Goal: Task Accomplishment & Management: Complete application form

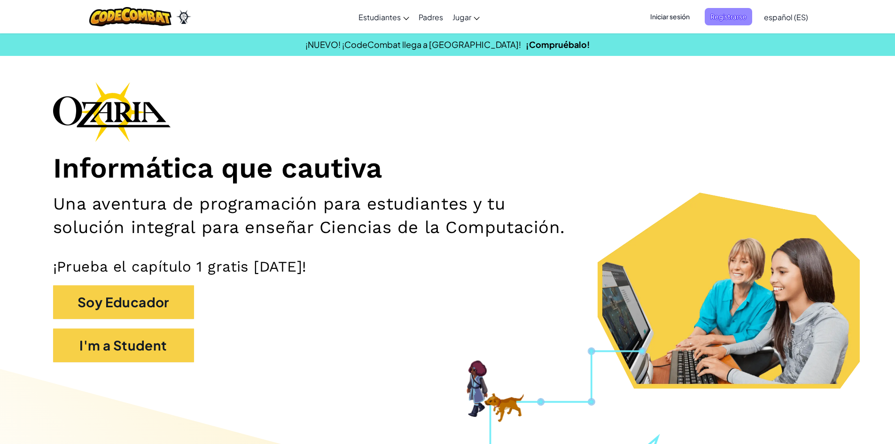
click at [725, 15] on span "Registrarse" at bounding box center [727, 16] width 47 height 17
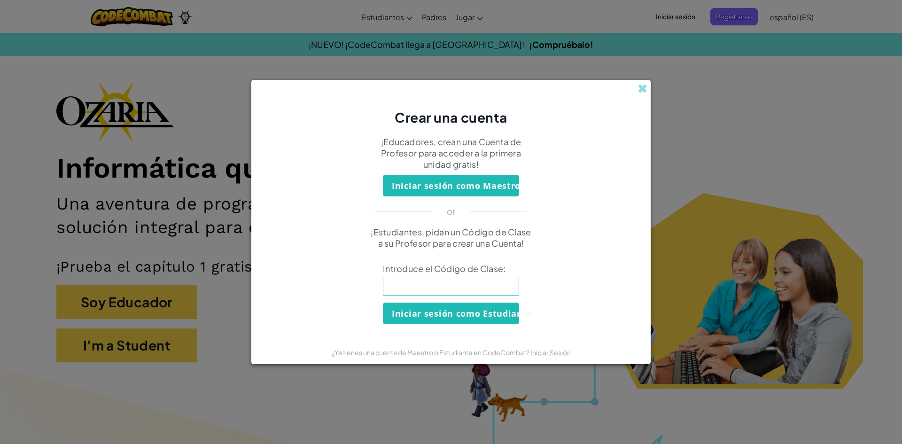
click at [487, 285] on input at bounding box center [451, 286] width 136 height 19
type input "SwordNeckCoat"
click button "Iniciar sesión como Estudiante" at bounding box center [451, 313] width 136 height 22
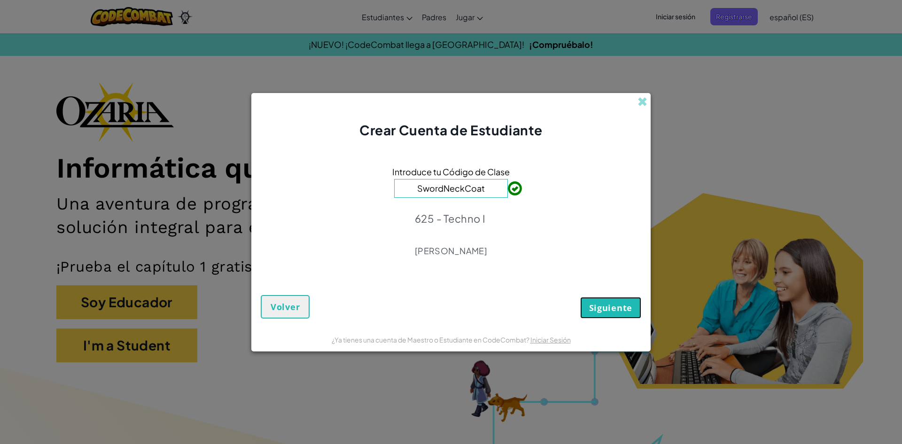
click at [592, 307] on span "Siguiente" at bounding box center [610, 307] width 43 height 11
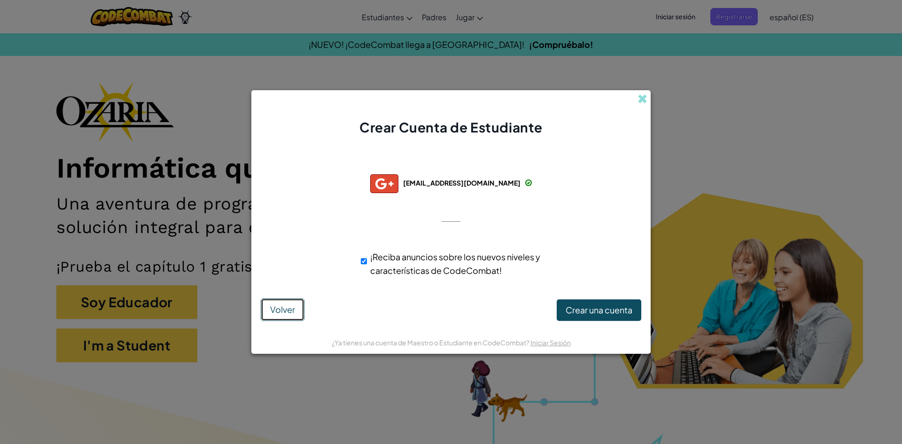
click at [276, 310] on span "Volver" at bounding box center [282, 309] width 25 height 11
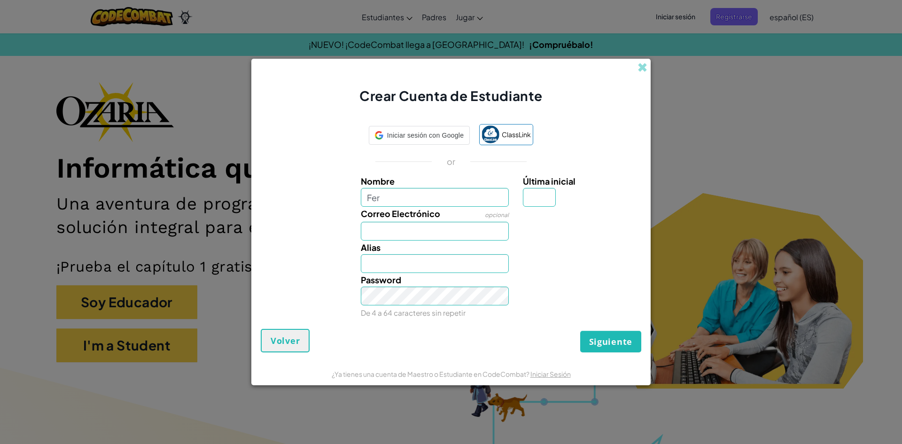
type input "Fer"
type input "[PERSON_NAME]"
click at [533, 201] on input "Última inicial" at bounding box center [539, 197] width 33 height 19
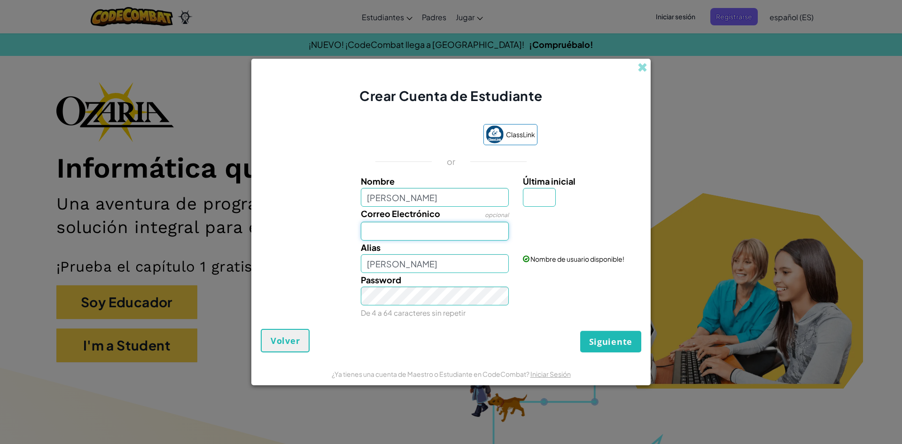
click at [450, 222] on input "Correo Electrónico" at bounding box center [435, 231] width 148 height 19
type input "[EMAIL_ADDRESS][DOMAIN_NAME]"
click at [474, 262] on input "[PERSON_NAME]" at bounding box center [435, 263] width 148 height 19
click at [458, 286] on div "Password De 4 a 64 caracteres sin repetir" at bounding box center [435, 296] width 162 height 46
click at [594, 205] on div "Última inicial" at bounding box center [581, 190] width 116 height 32
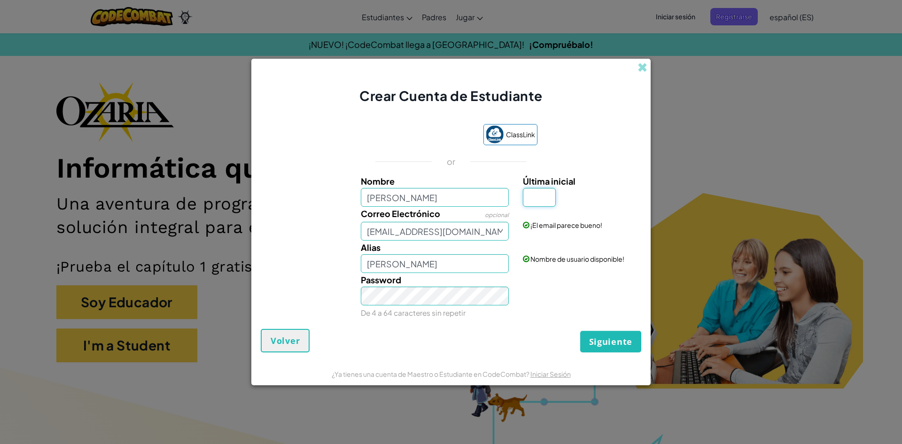
click at [530, 198] on input "Última inicial" at bounding box center [539, 197] width 33 height 19
type input "Z"
type input "D"
click at [456, 197] on input "[PERSON_NAME]" at bounding box center [435, 197] width 148 height 19
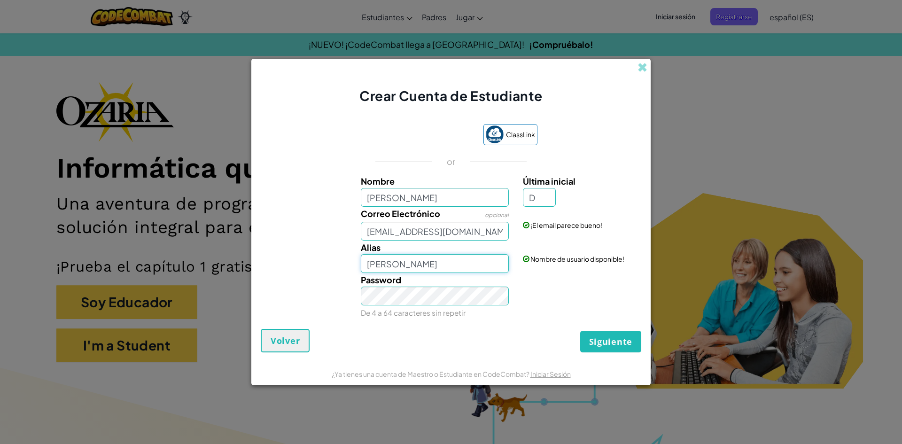
click at [464, 266] on input "Fernando Rivera DíazD" at bounding box center [435, 263] width 148 height 19
type input "[PERSON_NAME]"
click at [545, 193] on input "D" at bounding box center [539, 197] width 33 height 19
click at [493, 267] on input "[PERSON_NAME]" at bounding box center [435, 263] width 148 height 19
type input "Fernando Rivera"
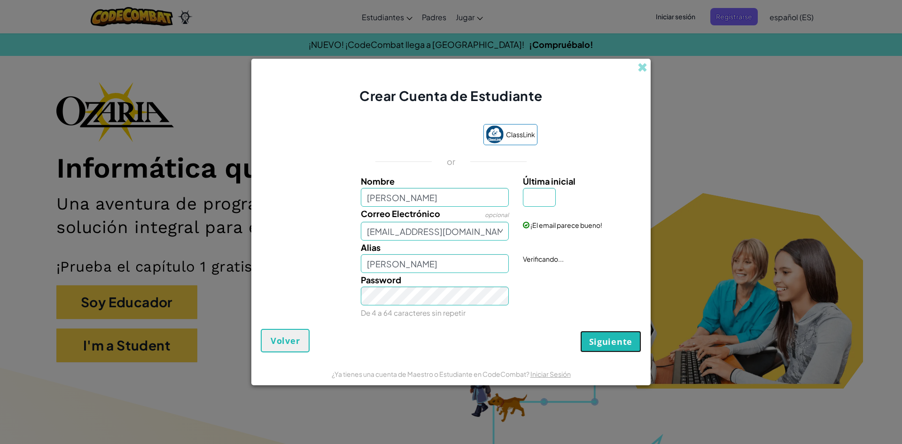
click at [590, 339] on span "Siguiente" at bounding box center [610, 341] width 43 height 11
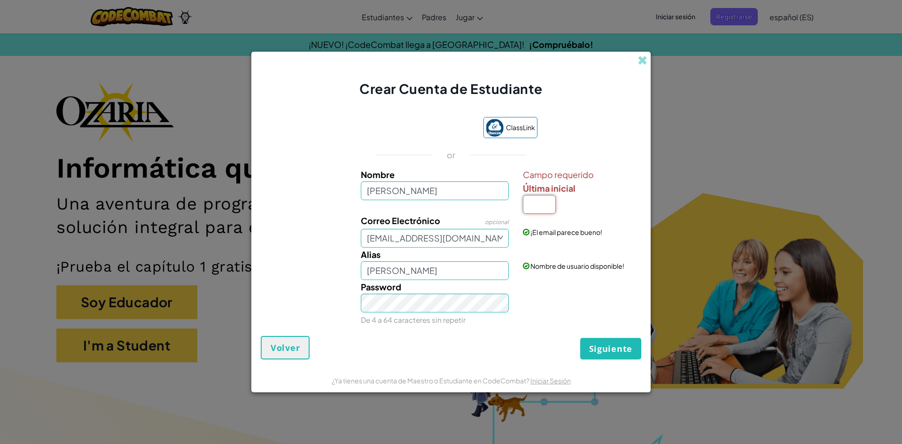
click at [545, 213] on input "Última inicial" at bounding box center [539, 204] width 33 height 19
type input "a"
click at [534, 336] on div "Siguiente Volver" at bounding box center [451, 347] width 380 height 23
click at [492, 273] on input "Fernando Rivera DíazA" at bounding box center [435, 270] width 148 height 19
type input "Fernando Rivera"
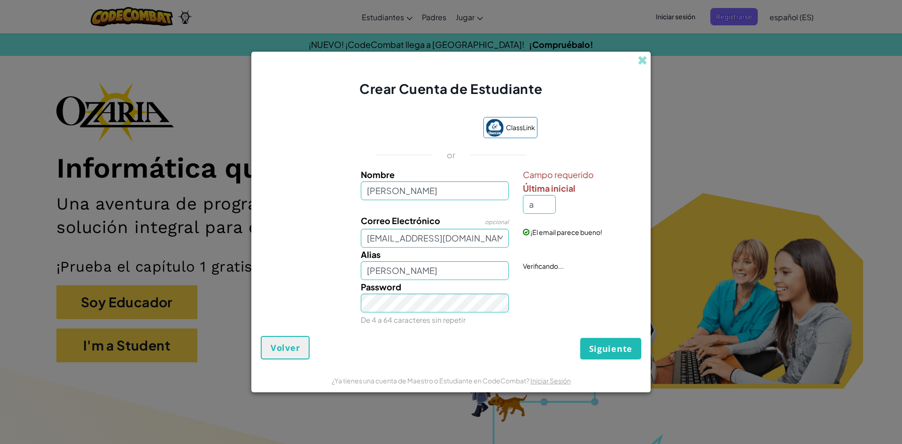
click at [564, 297] on div "Password De 4 a 64 caracteres sin repetir" at bounding box center [451, 303] width 390 height 46
click at [542, 207] on input "a" at bounding box center [539, 204] width 33 height 19
type input "A"
click at [539, 320] on div "Password De 4 a 64 caracteres sin repetir" at bounding box center [451, 303] width 390 height 46
click at [491, 269] on input "Fernando Rivera DíazA" at bounding box center [435, 270] width 148 height 19
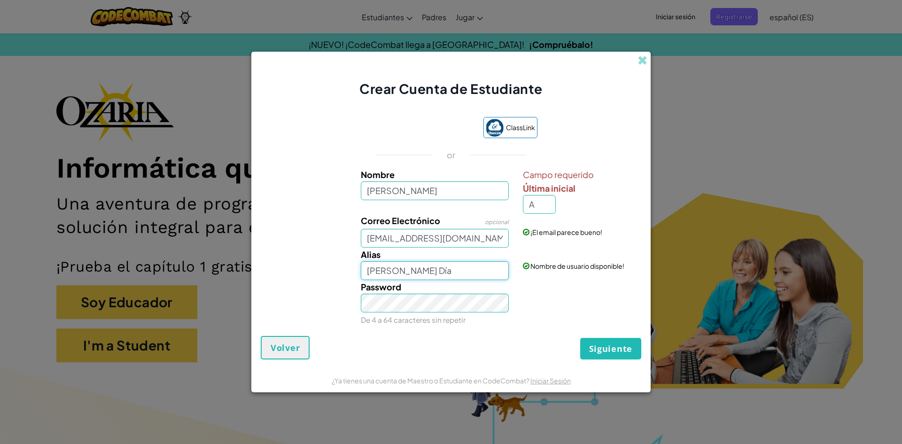
type input "Fernando Rivera Día"
drag, startPoint x: 549, startPoint y: 193, endPoint x: 540, endPoint y: 208, distance: 16.9
click at [541, 206] on div "Campo requerido Última inicial A" at bounding box center [581, 191] width 116 height 46
click at [539, 209] on input "A" at bounding box center [539, 204] width 33 height 19
type input "D"
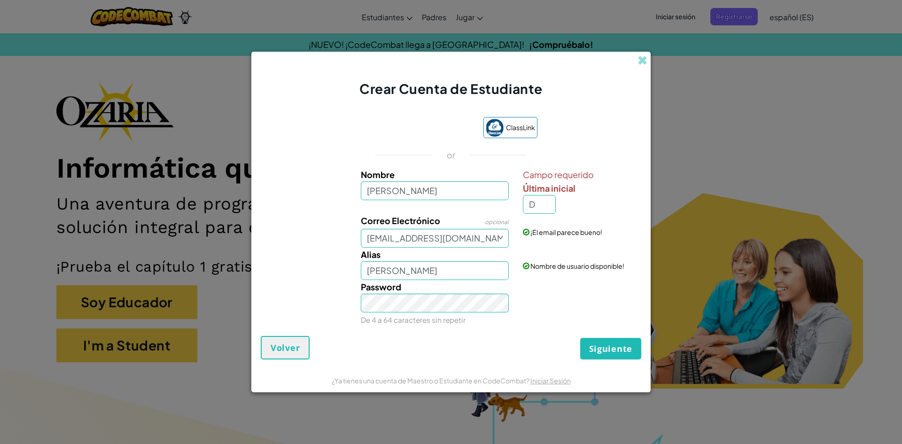
click at [532, 356] on div "Siguiente Volver" at bounding box center [451, 347] width 380 height 23
click at [449, 274] on input "Fernando Rivera DíazD" at bounding box center [435, 270] width 148 height 19
click at [456, 270] on input "Fernando Rivera D" at bounding box center [435, 270] width 148 height 19
type input "[PERSON_NAME]"
click at [601, 356] on button "Siguiente" at bounding box center [610, 349] width 61 height 22
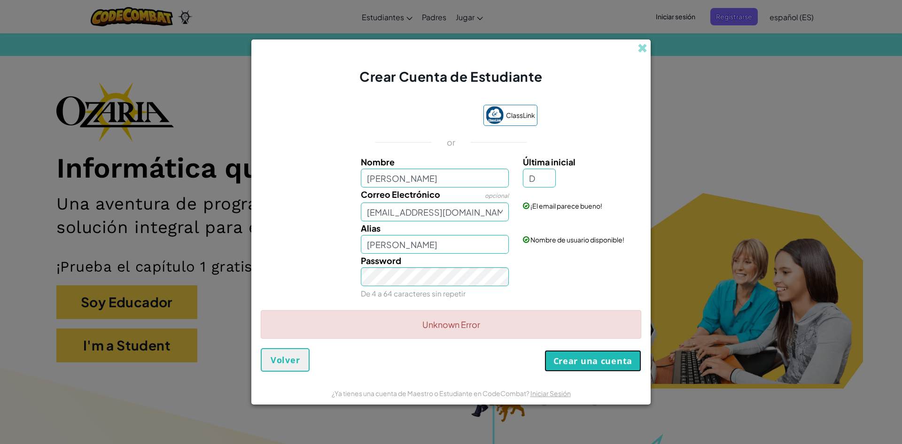
click at [554, 353] on button "Crear una cuenta" at bounding box center [592, 361] width 97 height 22
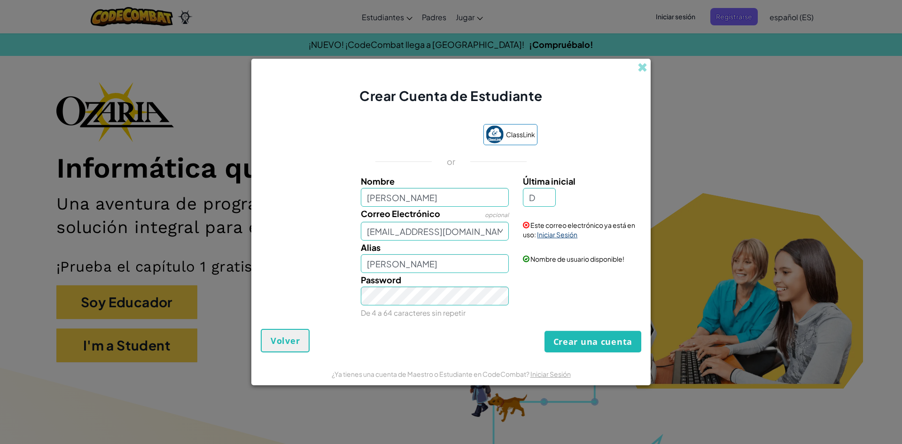
click at [556, 235] on link "Iniciar Sesión" at bounding box center [557, 234] width 40 height 8
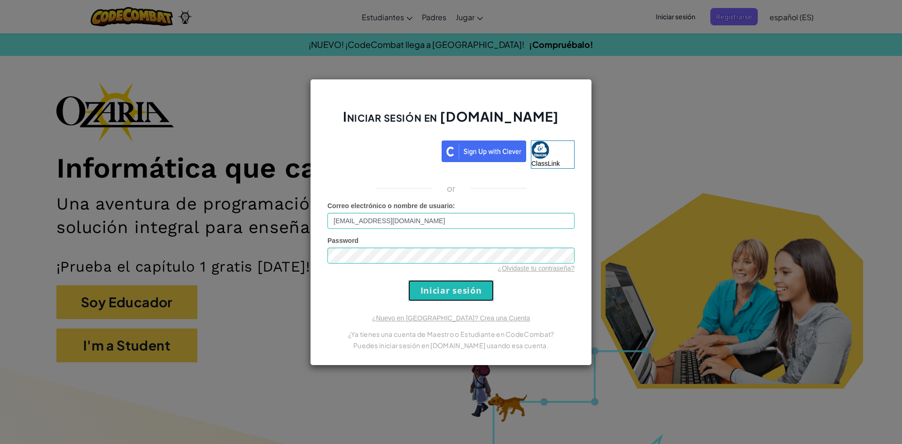
click at [462, 285] on input "Iniciar sesión" at bounding box center [450, 290] width 85 height 21
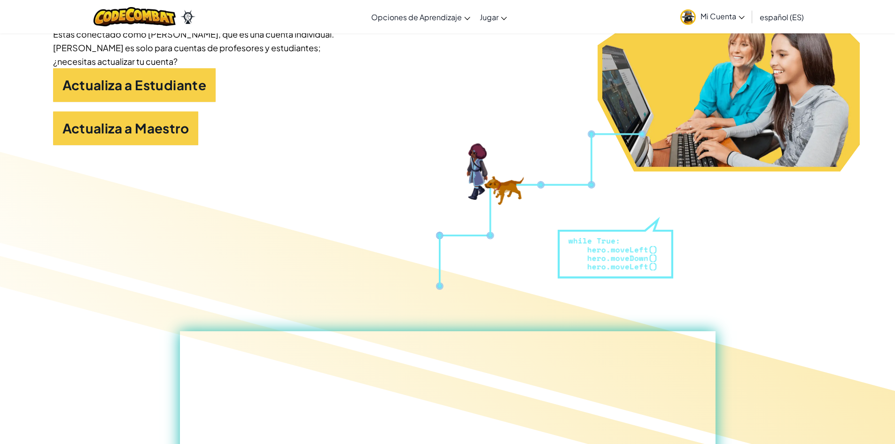
scroll to position [329, 0]
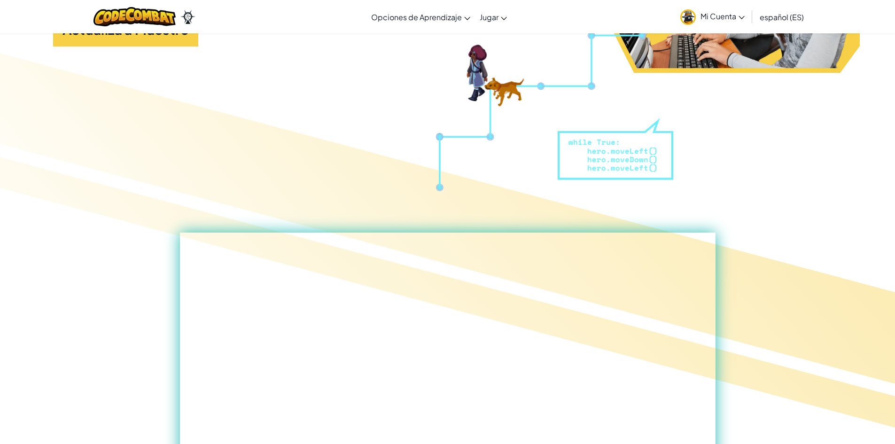
click at [713, 29] on link "Mi Cuenta" at bounding box center [712, 17] width 74 height 30
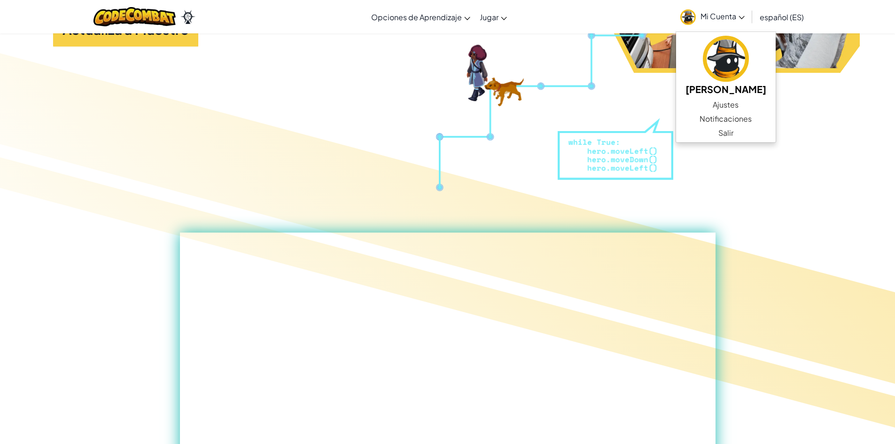
click at [712, 16] on span "Mi Cuenta" at bounding box center [722, 16] width 44 height 10
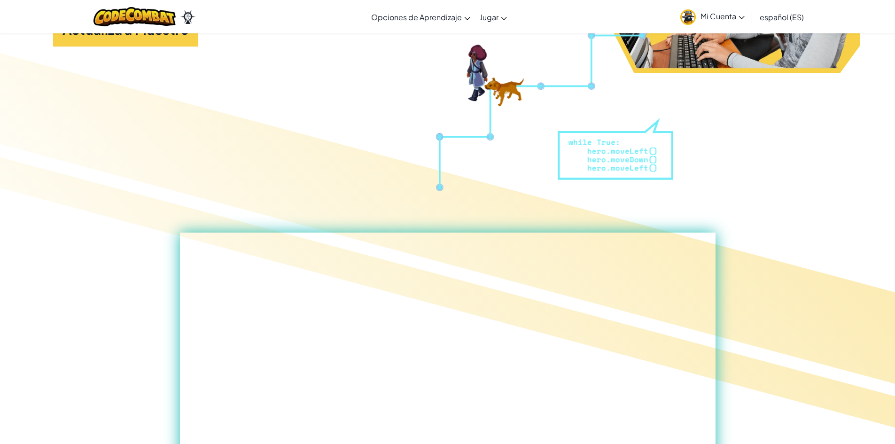
click at [711, 16] on span "Mi Cuenta" at bounding box center [722, 16] width 44 height 10
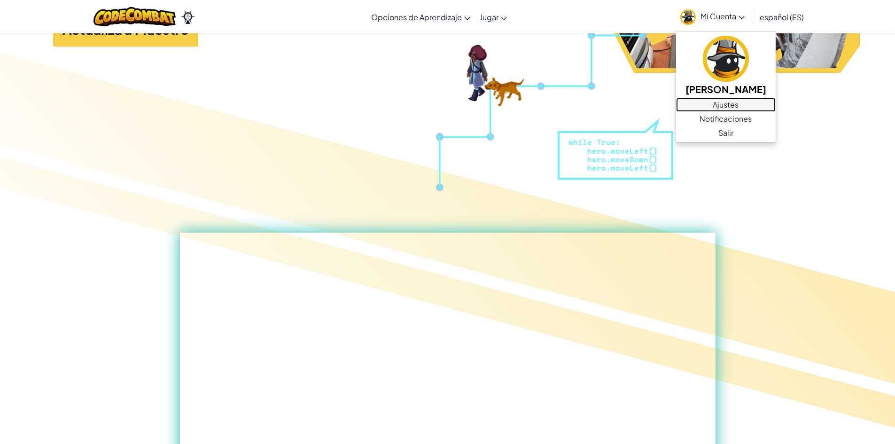
click at [735, 103] on link "Ajustes" at bounding box center [726, 105] width 100 height 14
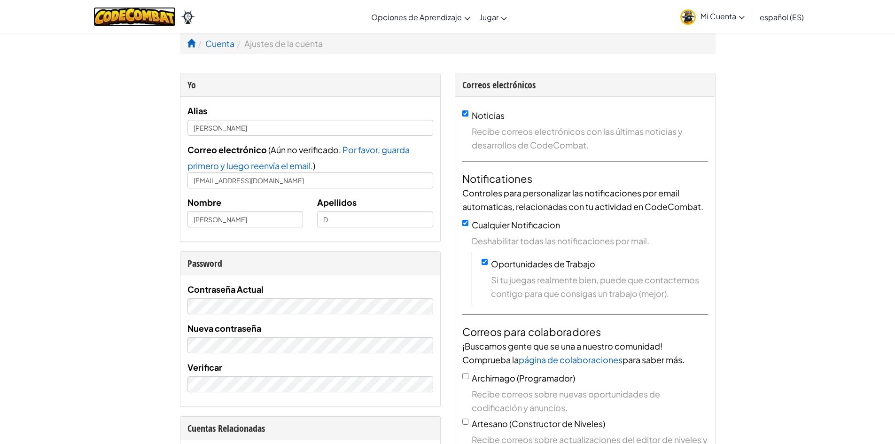
click at [146, 15] on img at bounding box center [134, 16] width 82 height 19
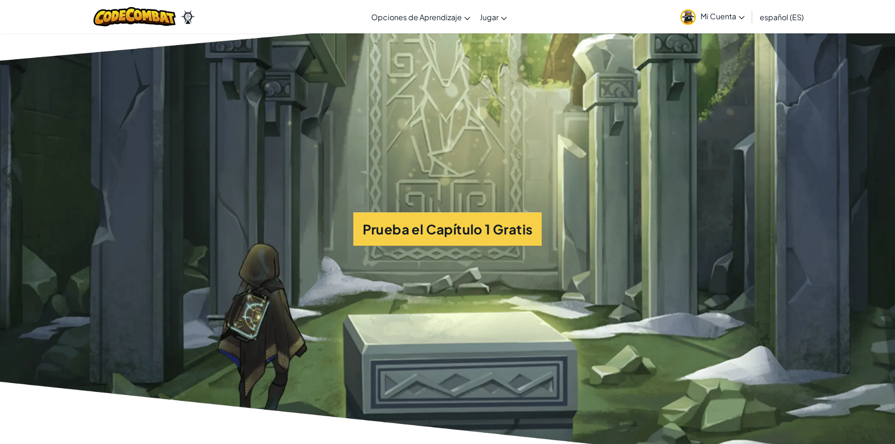
scroll to position [2301, 0]
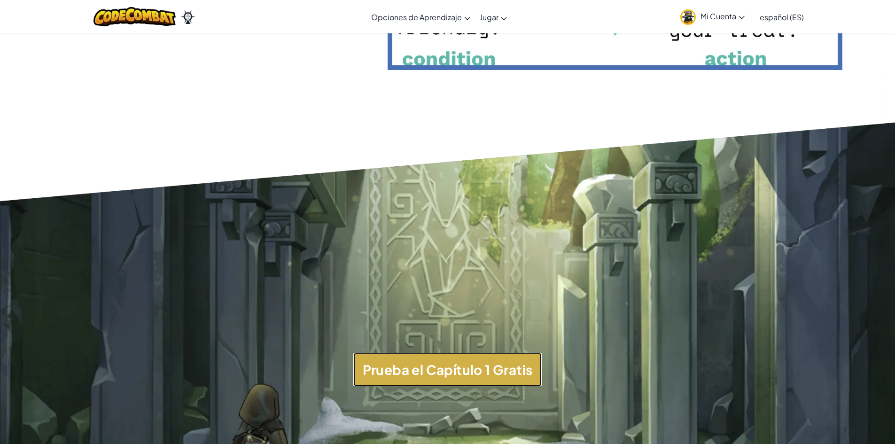
click at [479, 369] on button "Prueba el Capítulo 1 Gratis" at bounding box center [447, 370] width 189 height 34
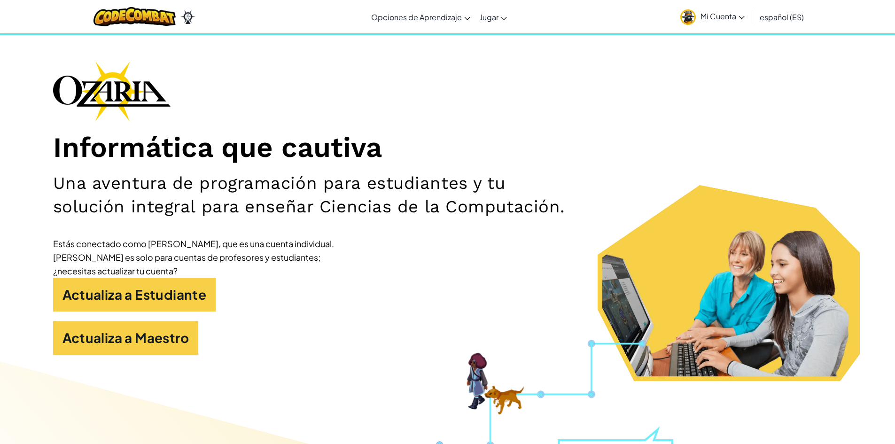
scroll to position [0, 0]
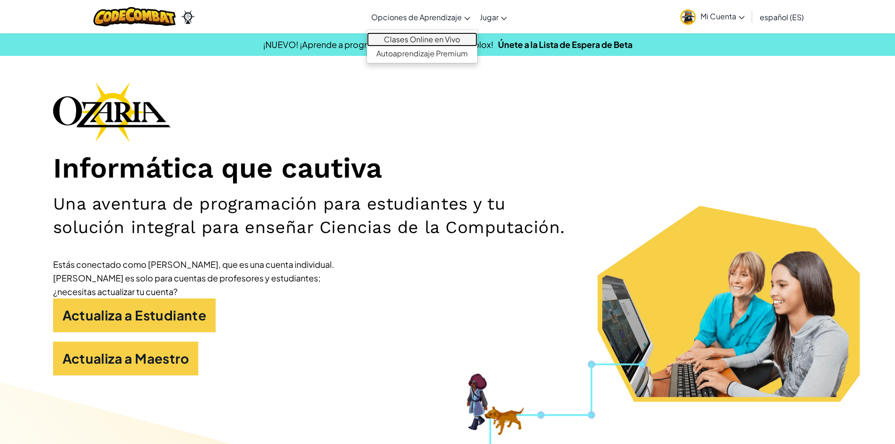
click at [442, 39] on link "Clases Online en Vivo" at bounding box center [422, 39] width 110 height 14
click at [704, 9] on link "Mi Cuenta" at bounding box center [712, 17] width 74 height 30
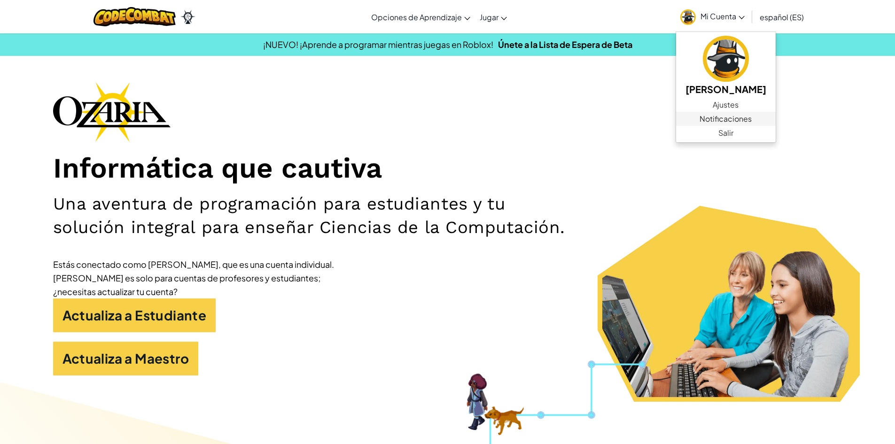
click at [697, 116] on link "Notificaciones" at bounding box center [726, 119] width 100 height 14
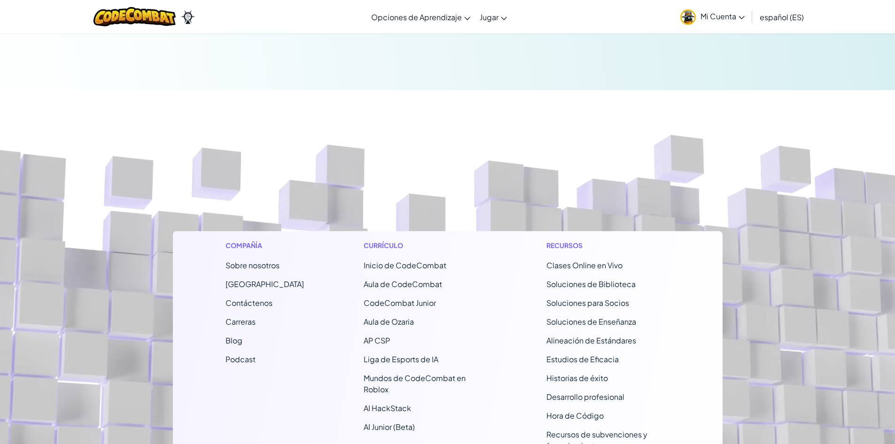
scroll to position [235, 0]
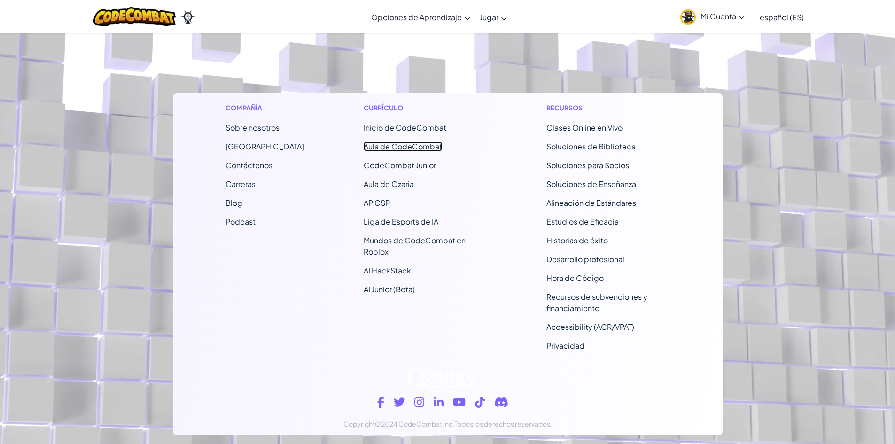
click at [416, 149] on link "Aula de CodeCombat" at bounding box center [403, 146] width 78 height 10
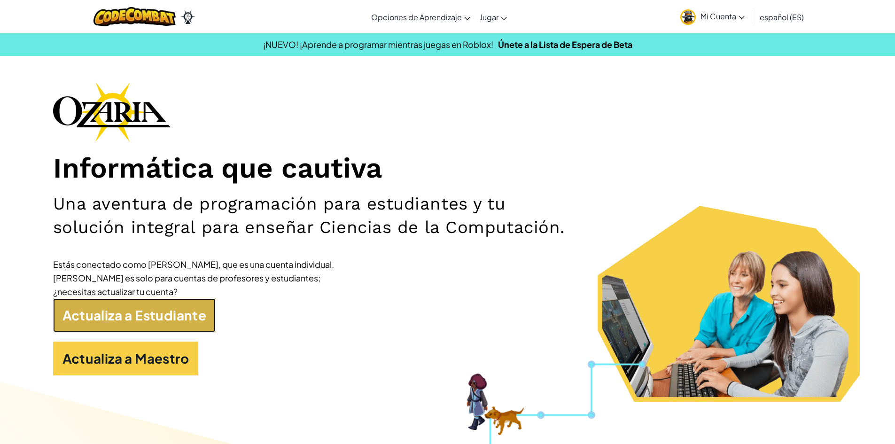
click at [121, 322] on link "Actualiza a Estudiante" at bounding box center [134, 315] width 163 height 34
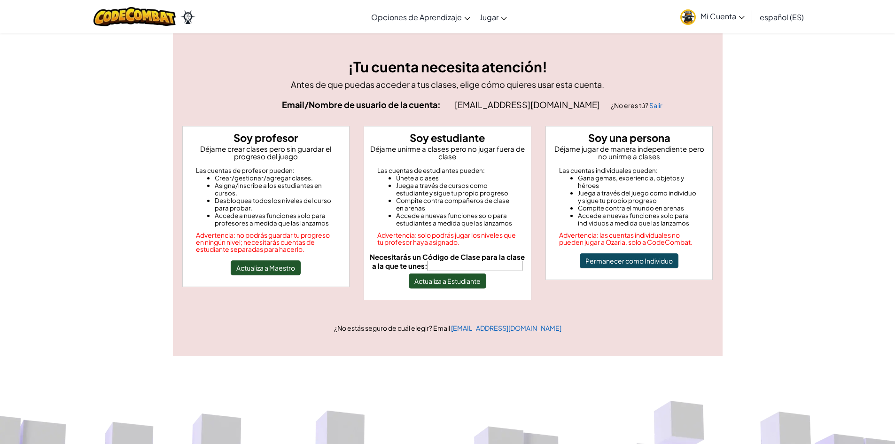
click at [453, 265] on input "Necesitarás un Código de Clase para la clase a la que te unes:" at bounding box center [474, 266] width 95 height 10
type input "SwordNeckCoat"
click at [431, 285] on button "Actualiza a Estudiante" at bounding box center [447, 280] width 77 height 15
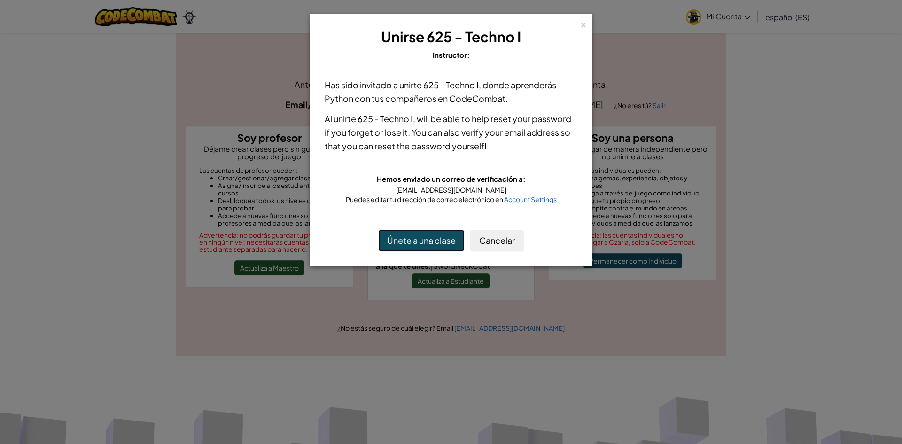
click at [441, 234] on button "Únete a una clase" at bounding box center [421, 241] width 86 height 22
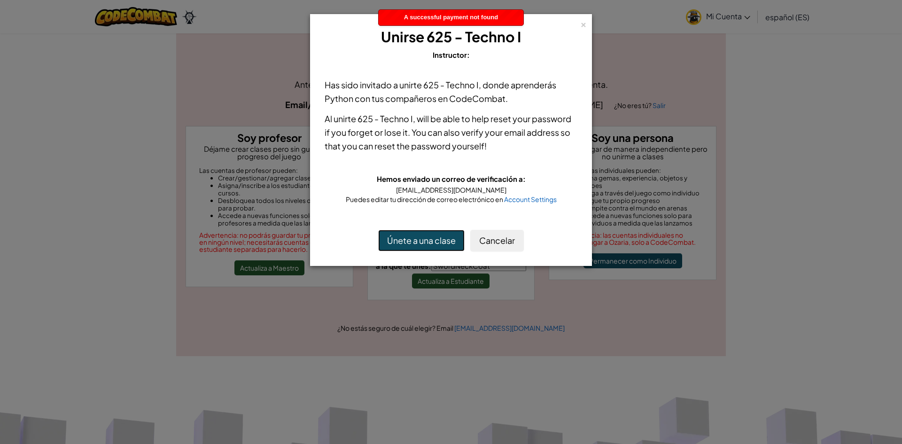
click at [441, 234] on button "Únete a una clase" at bounding box center [421, 241] width 86 height 22
click at [586, 22] on div "×" at bounding box center [583, 23] width 7 height 10
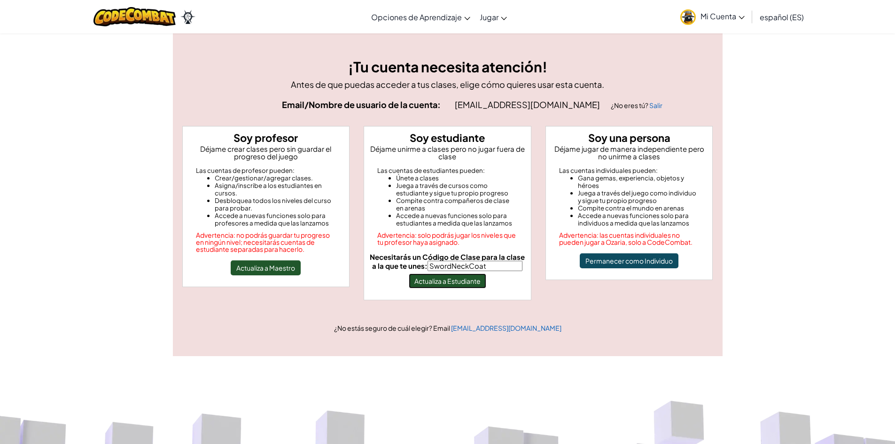
click at [430, 279] on button "Actualiza a Estudiante" at bounding box center [447, 280] width 77 height 15
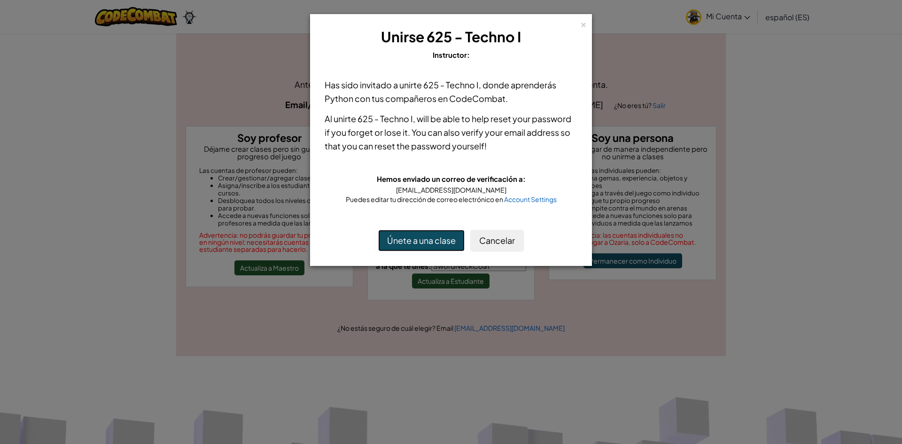
click at [428, 245] on button "Únete a una clase" at bounding box center [421, 241] width 86 height 22
